Goal: Transaction & Acquisition: Purchase product/service

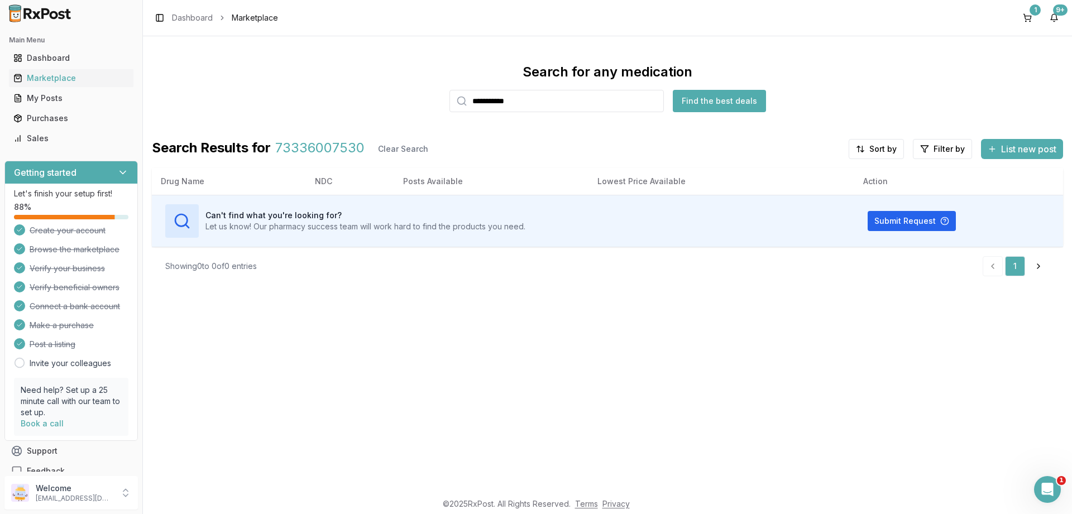
click at [581, 105] on input "**********" at bounding box center [557, 101] width 214 height 22
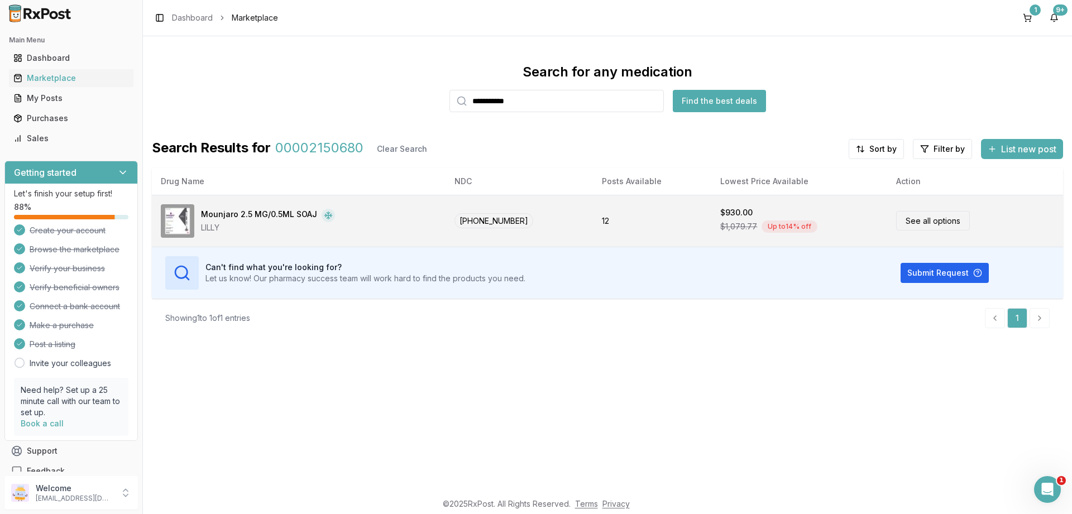
type input "**********"
click at [387, 206] on div "Mounjaro 2.5 MG/0.5ML SOAJ LILLY" at bounding box center [299, 221] width 276 height 34
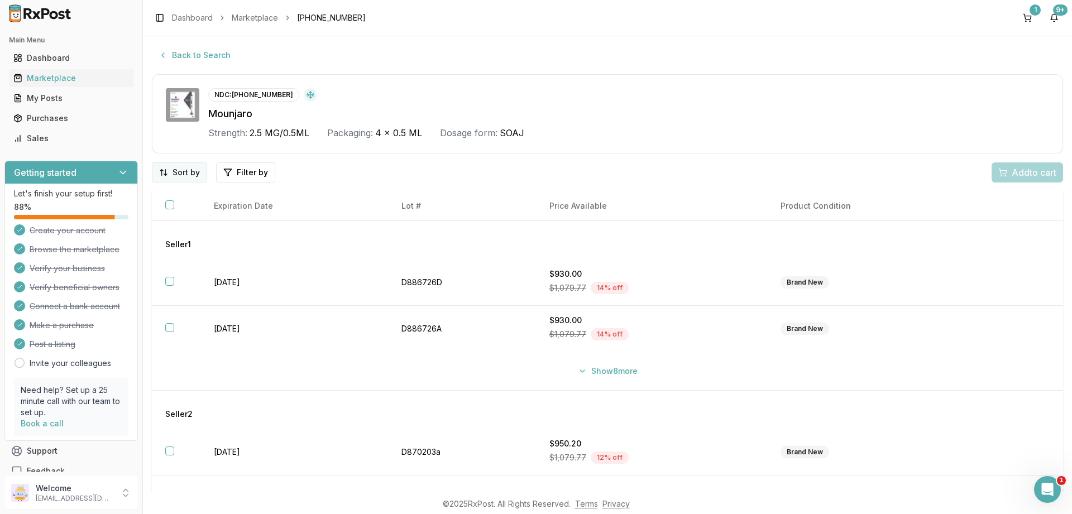
click at [194, 177] on html "Main Menu Dashboard Marketplace My Posts Purchases Sales Getting started Let's …" at bounding box center [536, 257] width 1072 height 514
click at [177, 209] on div "Price (Low to High)" at bounding box center [151, 215] width 106 height 18
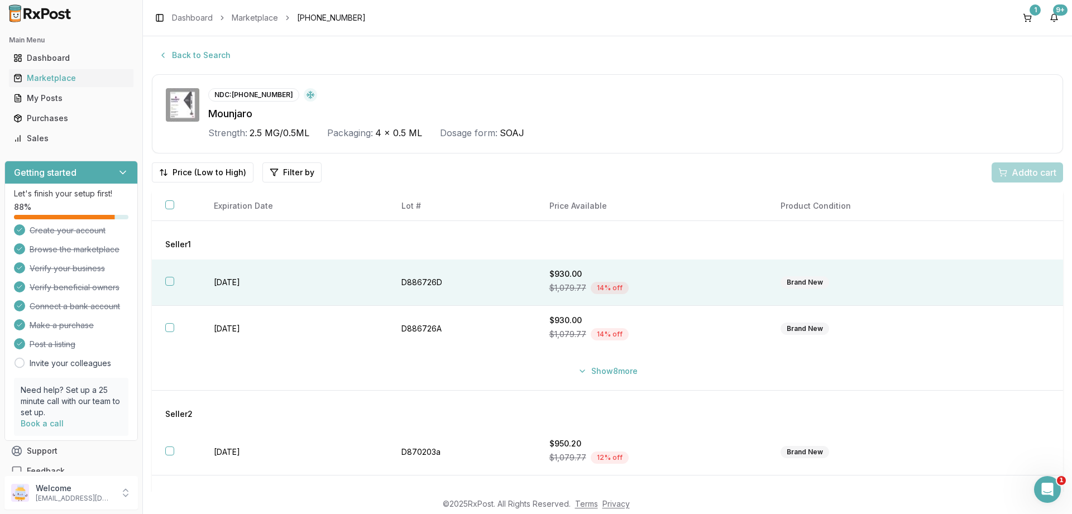
click at [168, 280] on button "button" at bounding box center [169, 281] width 9 height 9
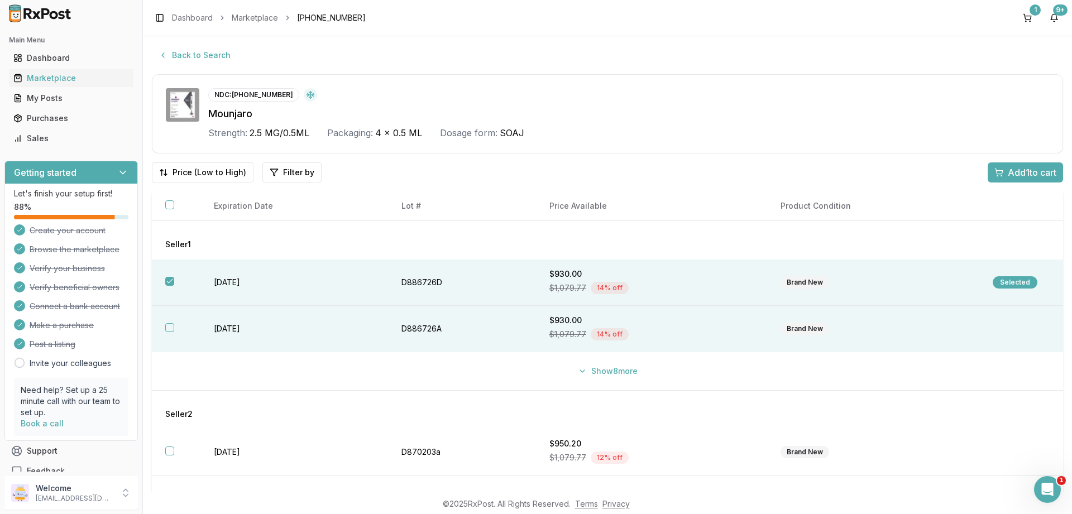
click at [168, 327] on button "button" at bounding box center [169, 327] width 9 height 9
click at [996, 178] on div "Add 2 to cart" at bounding box center [1025, 172] width 64 height 13
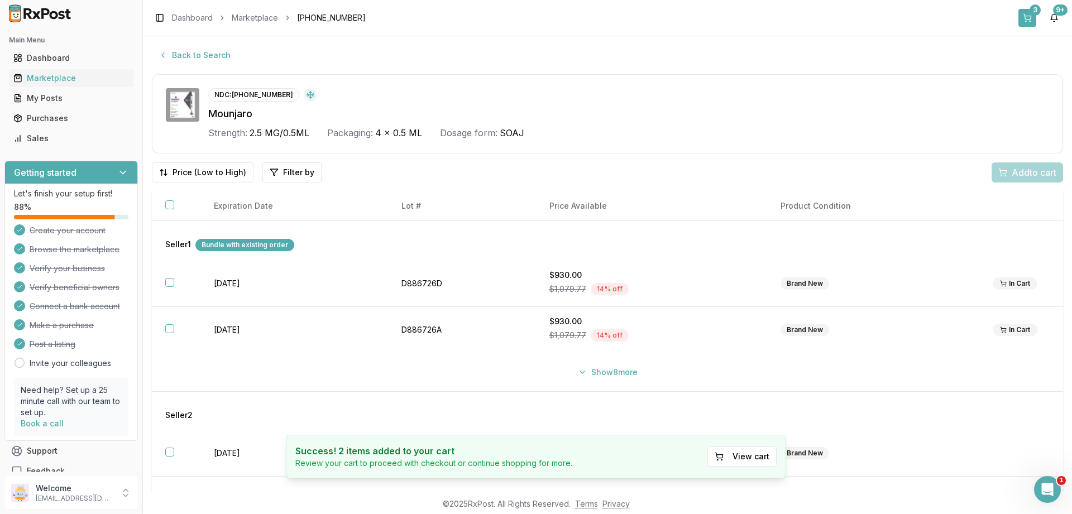
click at [1035, 22] on button "3" at bounding box center [1028, 18] width 18 height 18
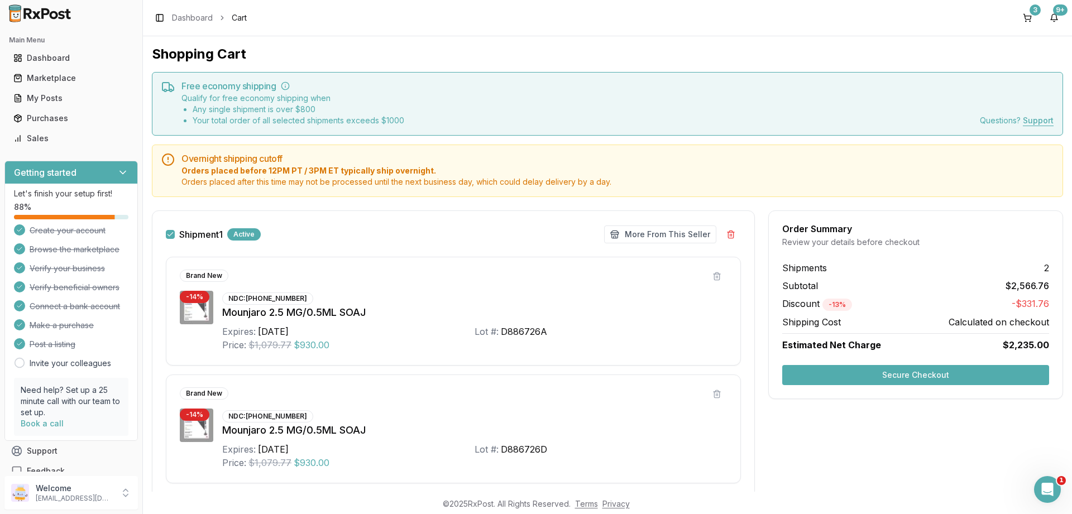
click at [875, 378] on button "Secure Checkout" at bounding box center [915, 375] width 267 height 20
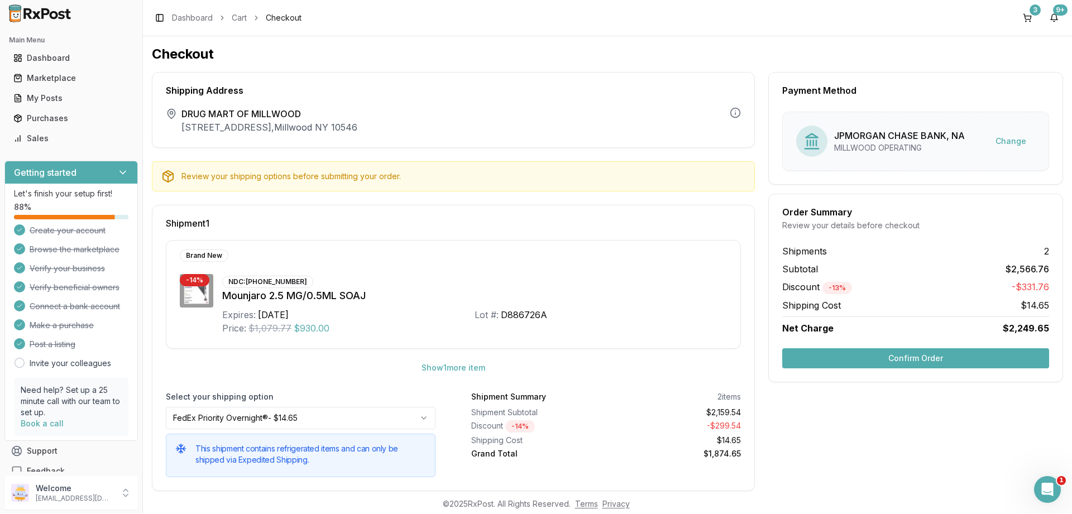
click at [927, 367] on button "Confirm Order" at bounding box center [915, 358] width 267 height 20
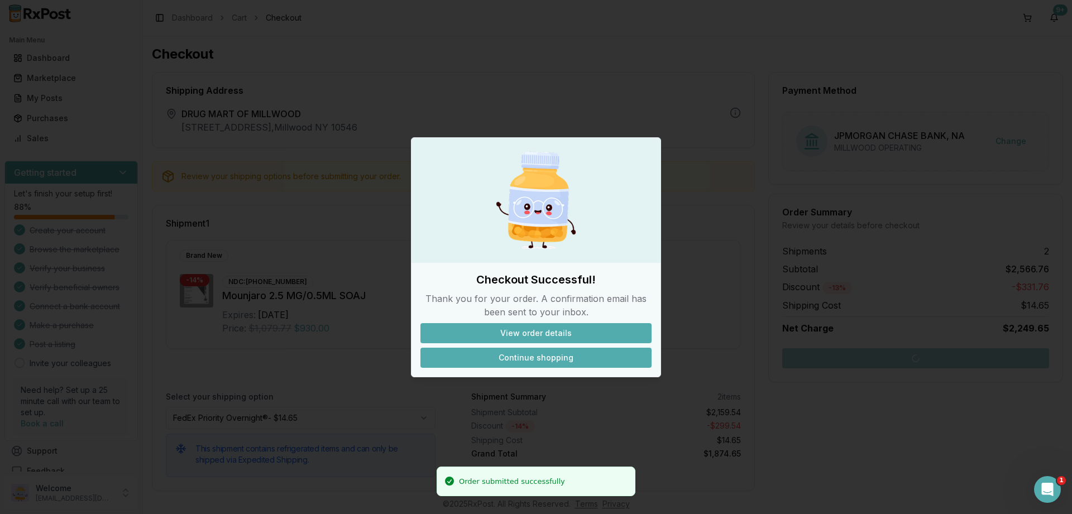
click at [584, 360] on button "Continue shopping" at bounding box center [536, 358] width 231 height 20
